Goal: Navigation & Orientation: Find specific page/section

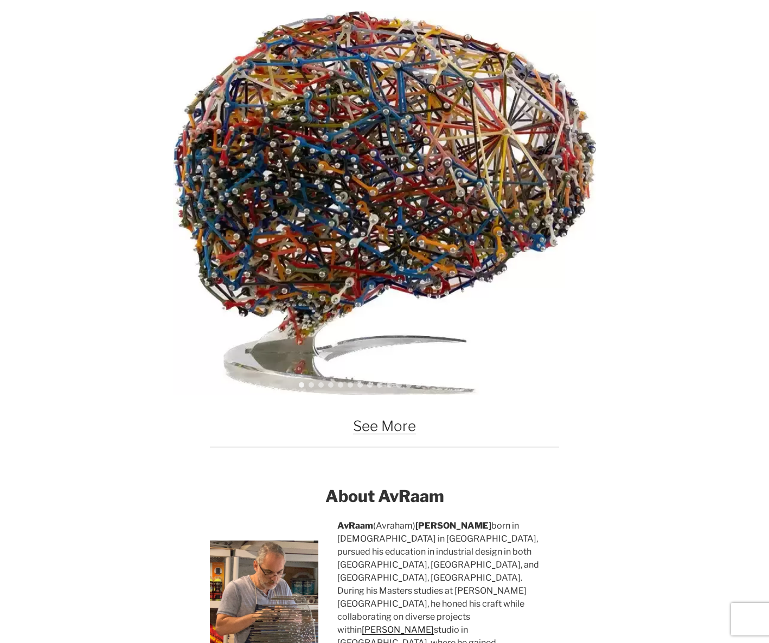
scroll to position [723, 0]
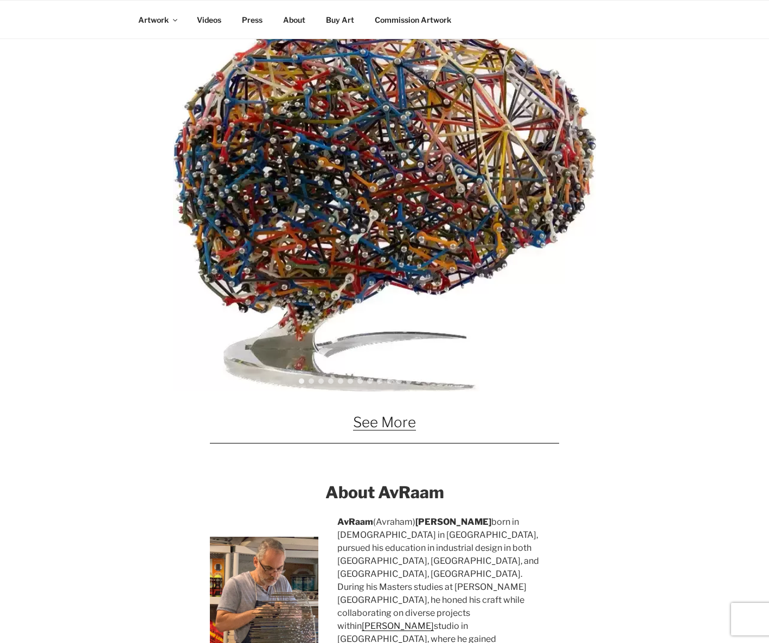
click at [394, 427] on link "See More" at bounding box center [384, 422] width 63 height 17
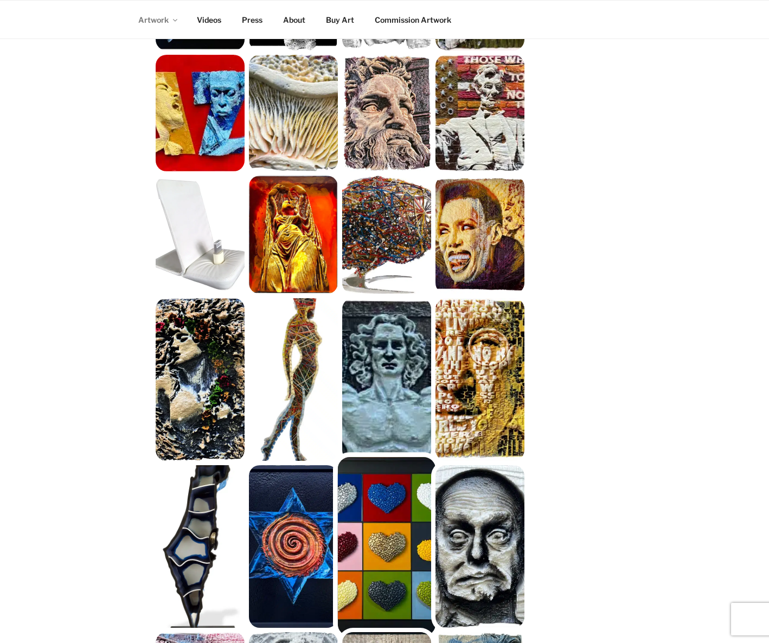
scroll to position [271, 0]
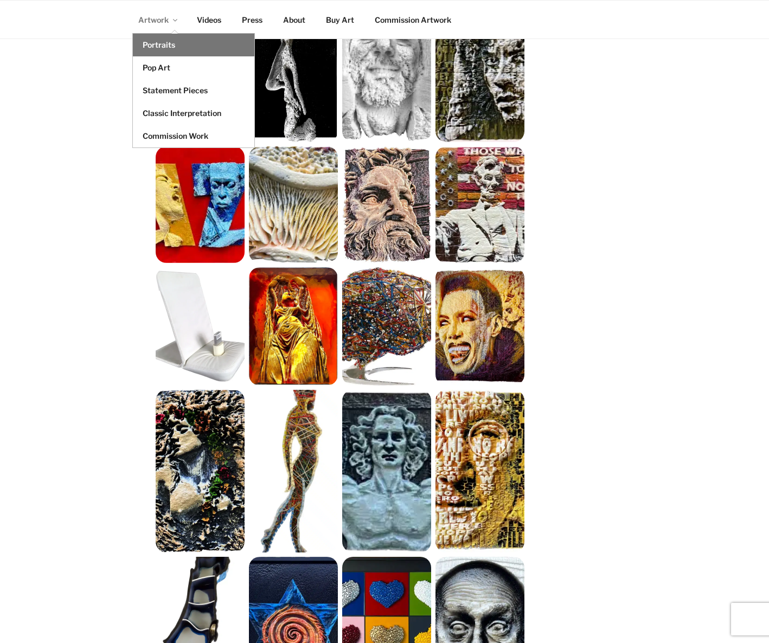
click at [161, 42] on link "Portraits" at bounding box center [193, 45] width 121 height 23
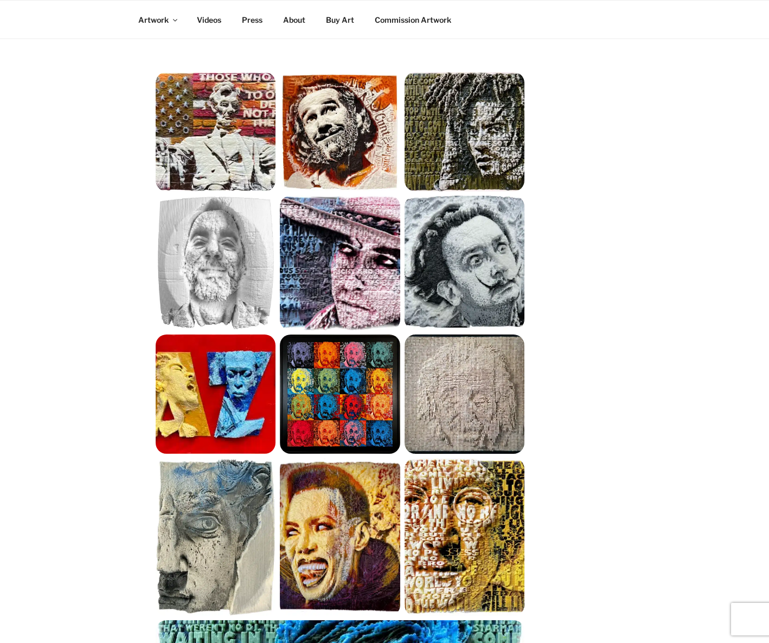
scroll to position [181, 0]
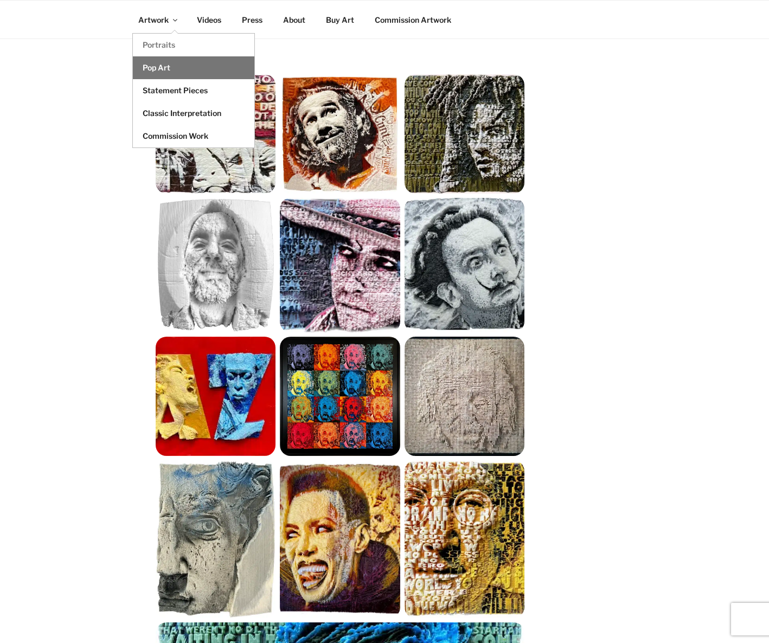
click at [161, 69] on link "Pop Art" at bounding box center [193, 67] width 121 height 23
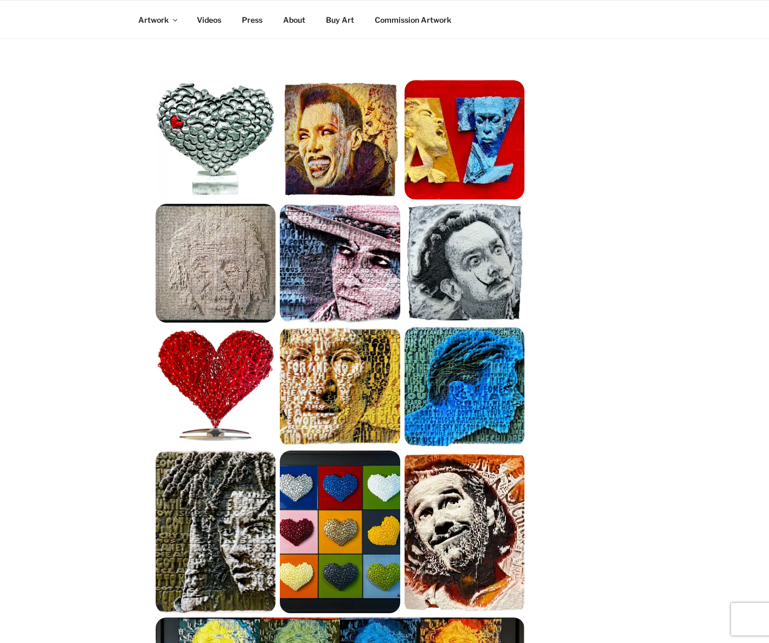
scroll to position [91, 0]
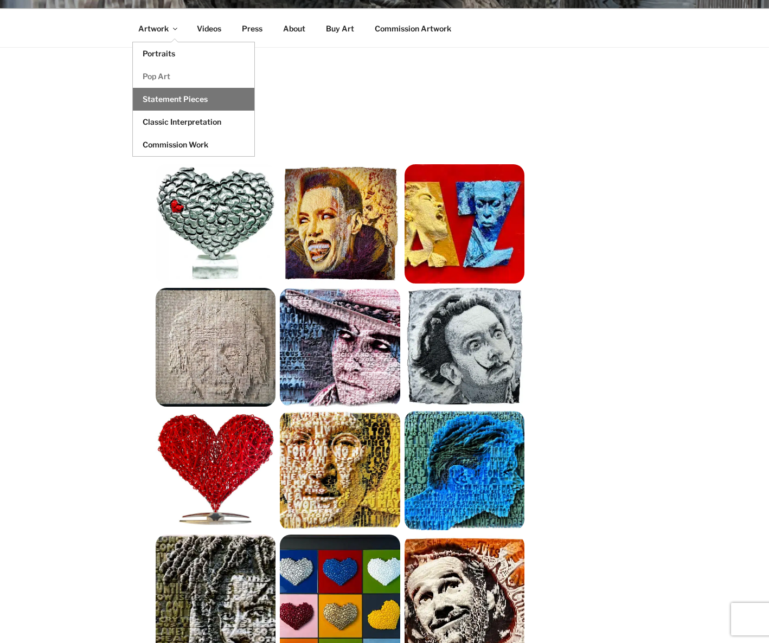
click at [177, 101] on link "Statement Pieces" at bounding box center [193, 99] width 121 height 23
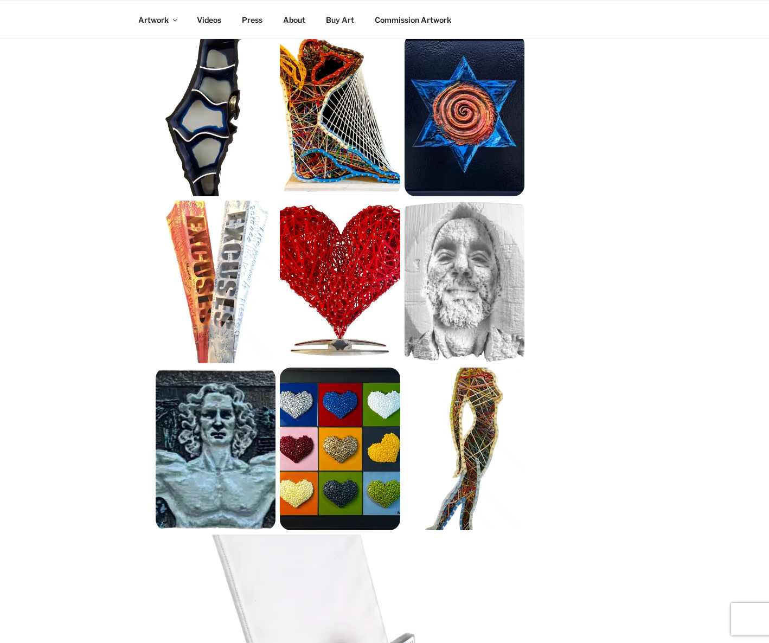
scroll to position [181, 0]
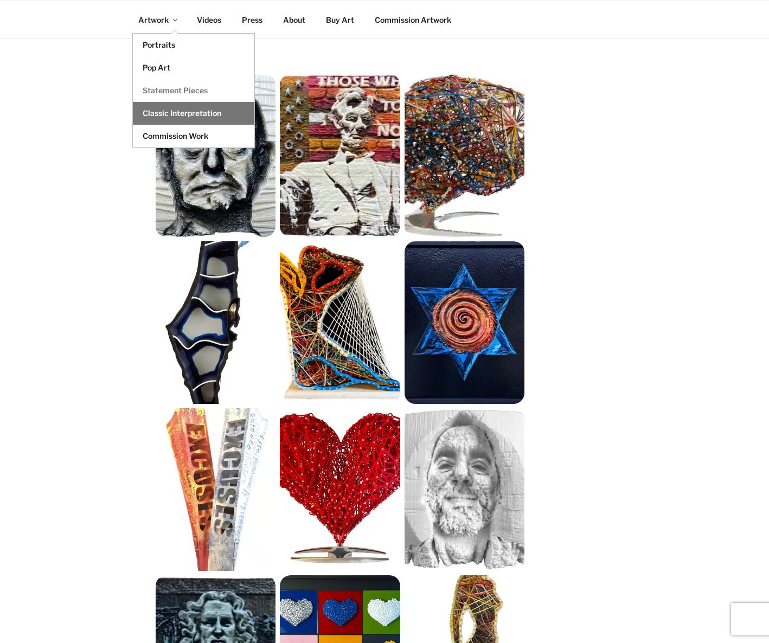
click at [163, 114] on link "Classic Interpretation" at bounding box center [193, 113] width 121 height 23
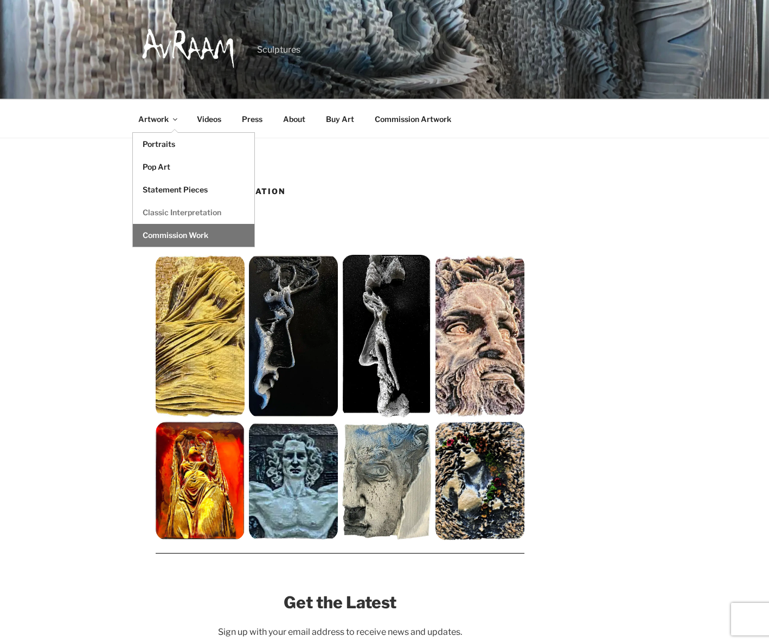
click at [169, 235] on link "Commission Work" at bounding box center [193, 235] width 121 height 23
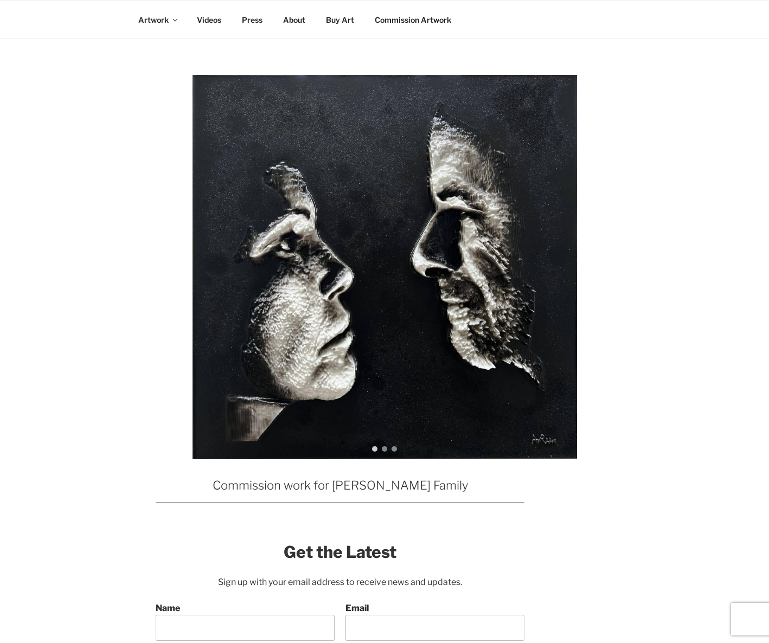
scroll to position [181, 0]
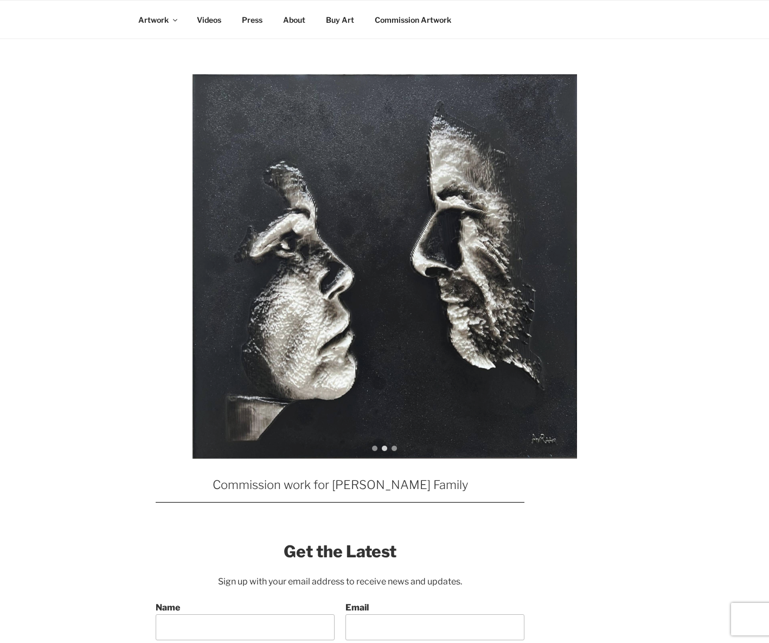
drag, startPoint x: 437, startPoint y: 261, endPoint x: 283, endPoint y: 270, distance: 153.7
click at [319, 263] on div "ALY ALY-Left ALY-Right" at bounding box center [384, 266] width 769 height 384
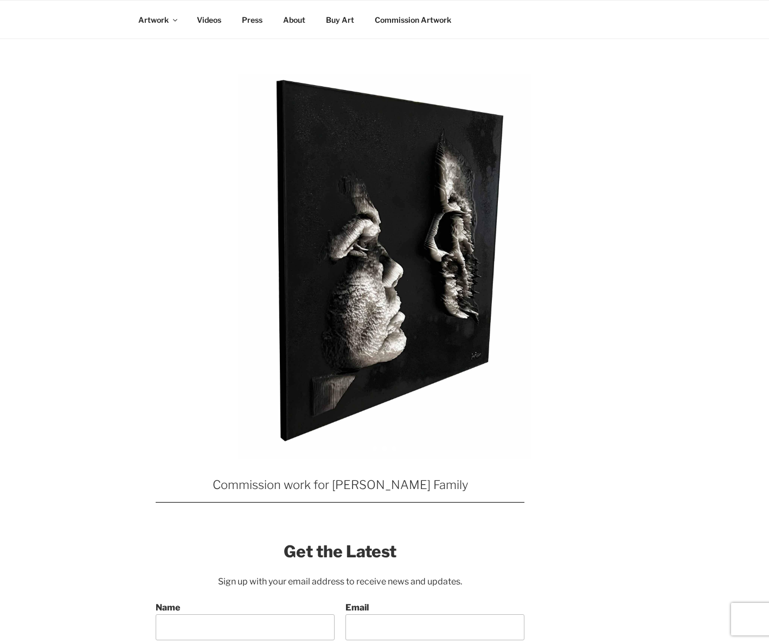
click at [283, 270] on div "Slider" at bounding box center [384, 266] width 769 height 384
drag, startPoint x: 283, startPoint y: 270, endPoint x: 267, endPoint y: 269, distance: 15.7
click at [270, 269] on div "ALY ALY-Left ALY-Right" at bounding box center [384, 266] width 769 height 384
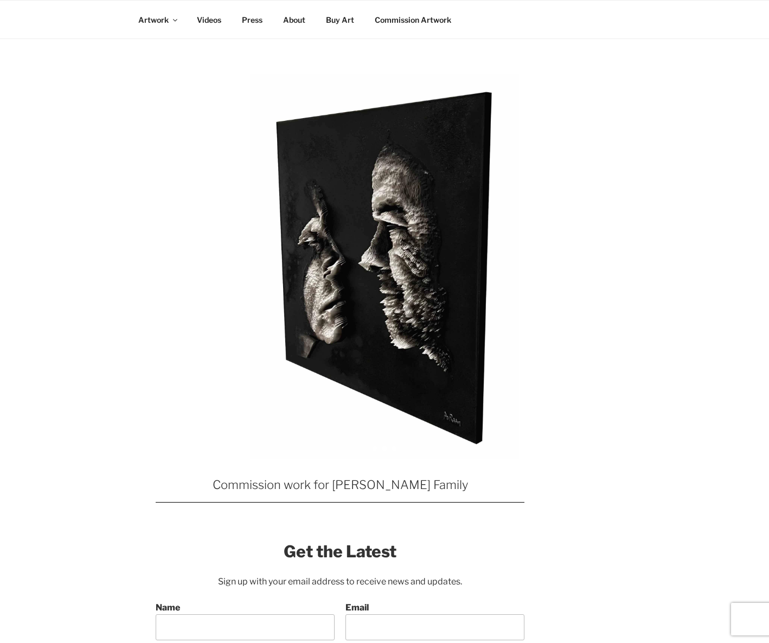
drag, startPoint x: 267, startPoint y: 269, endPoint x: 330, endPoint y: 267, distance: 62.9
click at [328, 267] on div "ALY ALY-Left ALY-Right" at bounding box center [384, 266] width 769 height 384
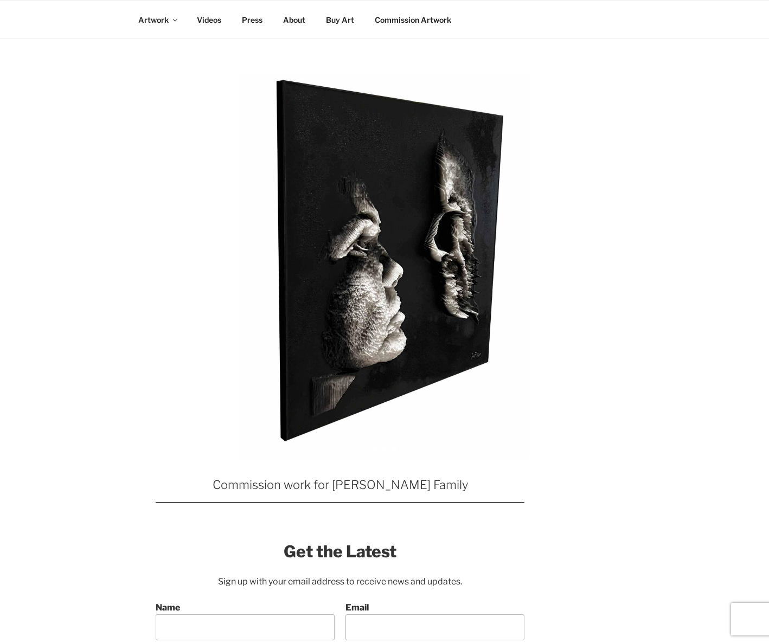
drag, startPoint x: 348, startPoint y: 265, endPoint x: 408, endPoint y: 261, distance: 60.4
click at [397, 264] on div "ALY ALY-Left ALY-Right" at bounding box center [384, 266] width 769 height 384
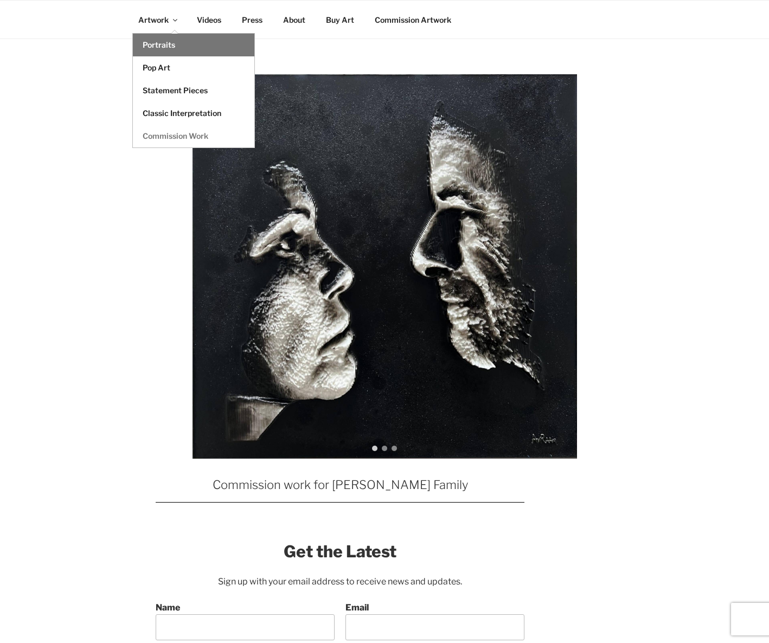
click at [160, 44] on link "Portraits" at bounding box center [193, 45] width 121 height 23
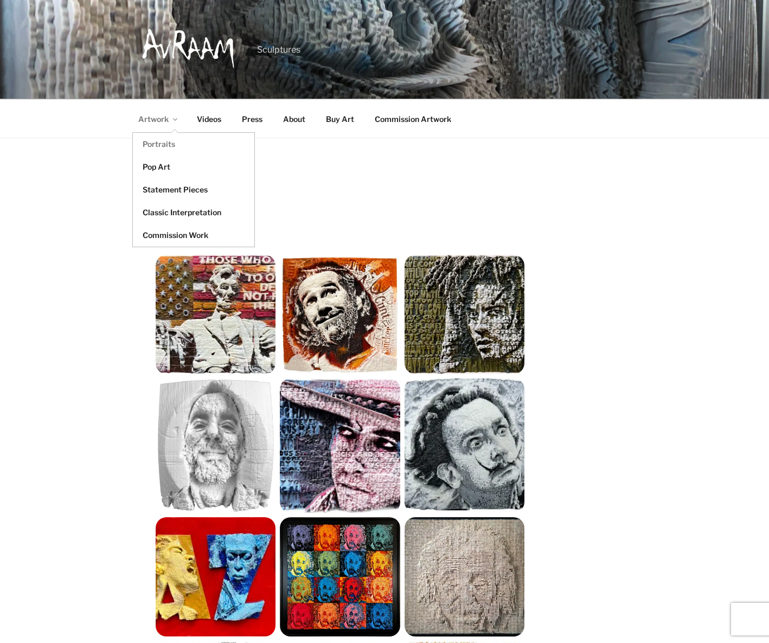
click at [149, 124] on link "Artwork" at bounding box center [157, 119] width 57 height 27
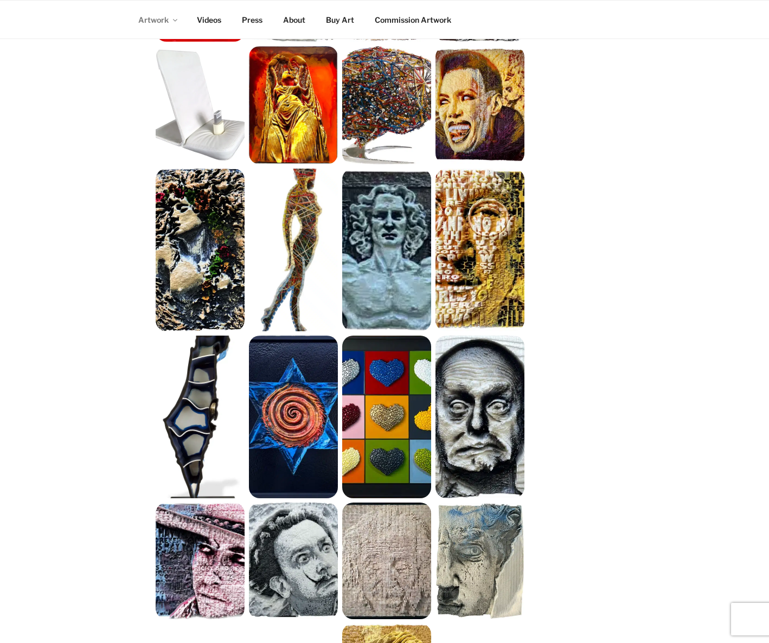
scroll to position [542, 0]
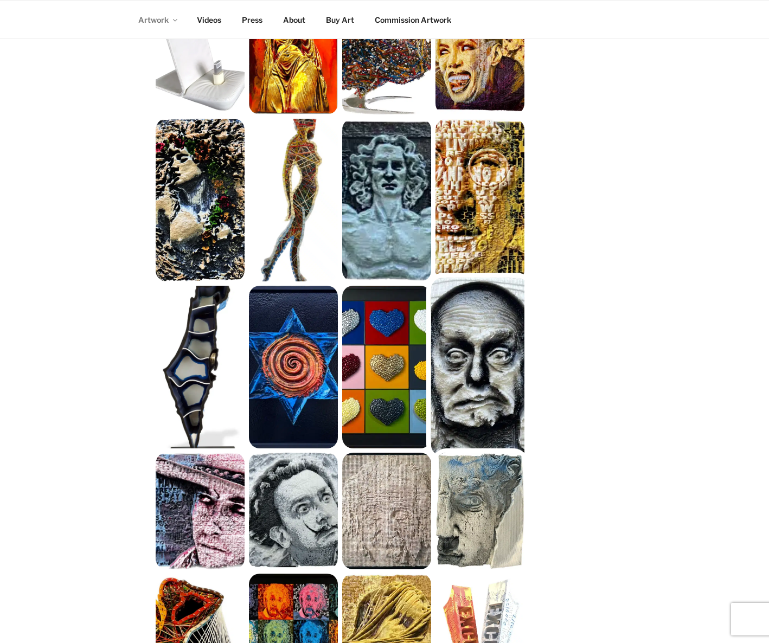
click at [497, 335] on img at bounding box center [480, 367] width 98 height 179
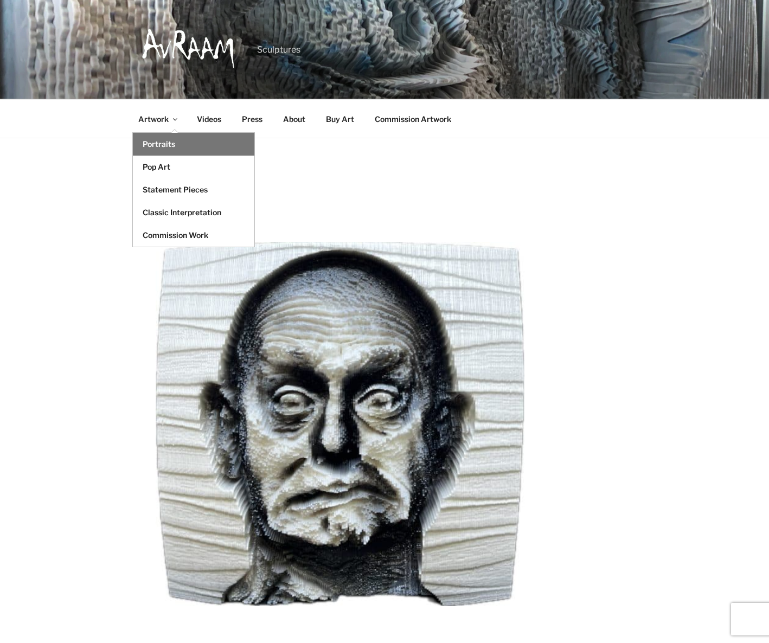
click at [155, 140] on link "Portraits" at bounding box center [193, 144] width 121 height 23
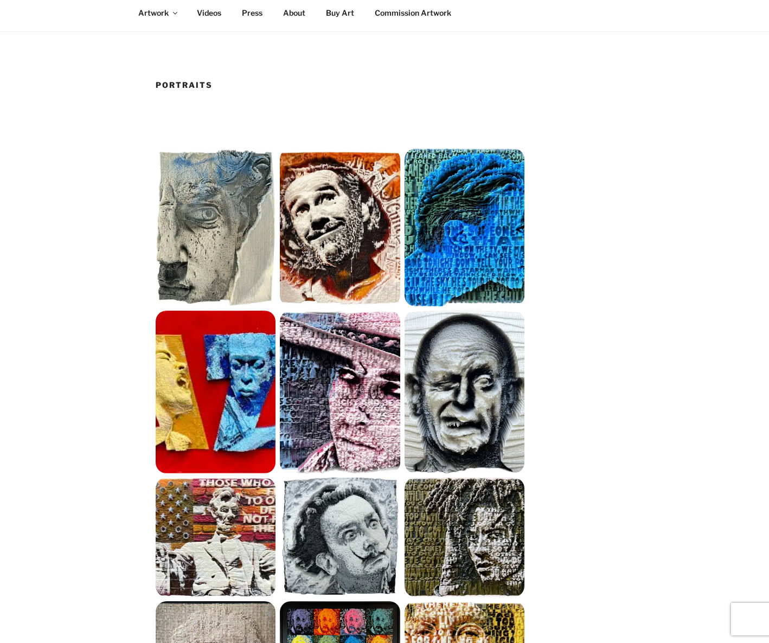
scroll to position [91, 0]
